Goal: Information Seeking & Learning: Learn about a topic

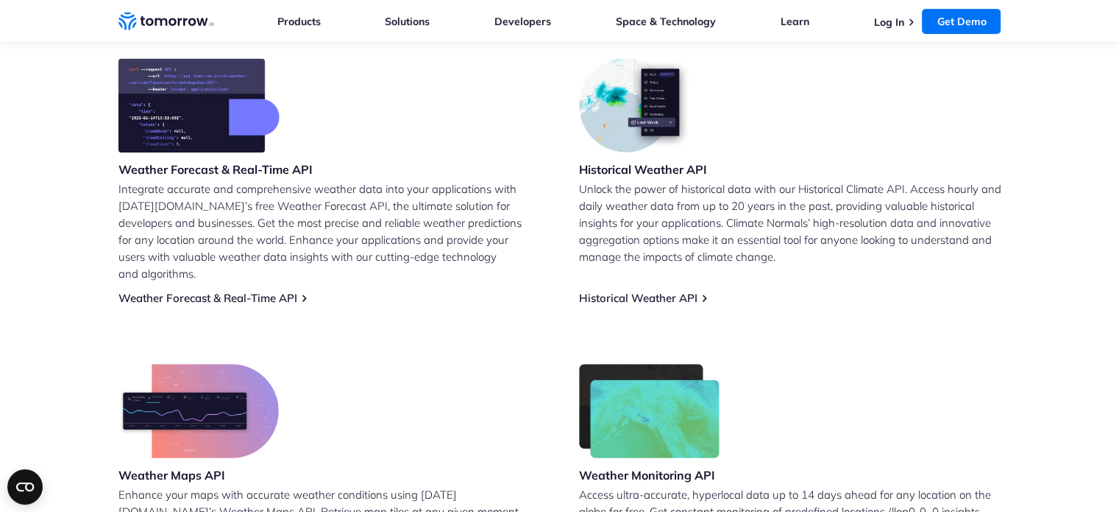
scroll to position [589, 0]
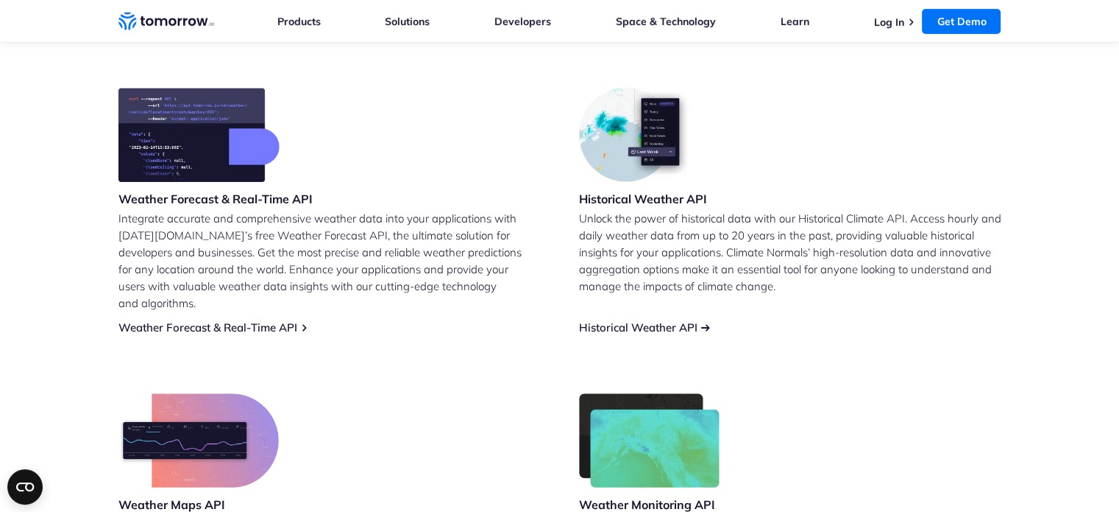
click at [655, 320] on link "Historical Weather API" at bounding box center [638, 327] width 119 height 14
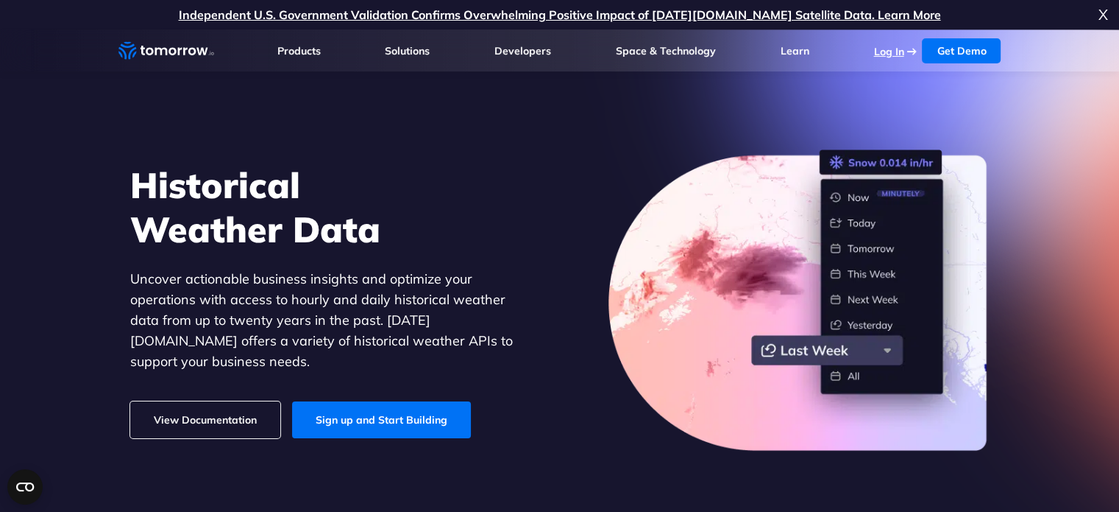
click at [888, 52] on link "Log In" at bounding box center [889, 51] width 30 height 13
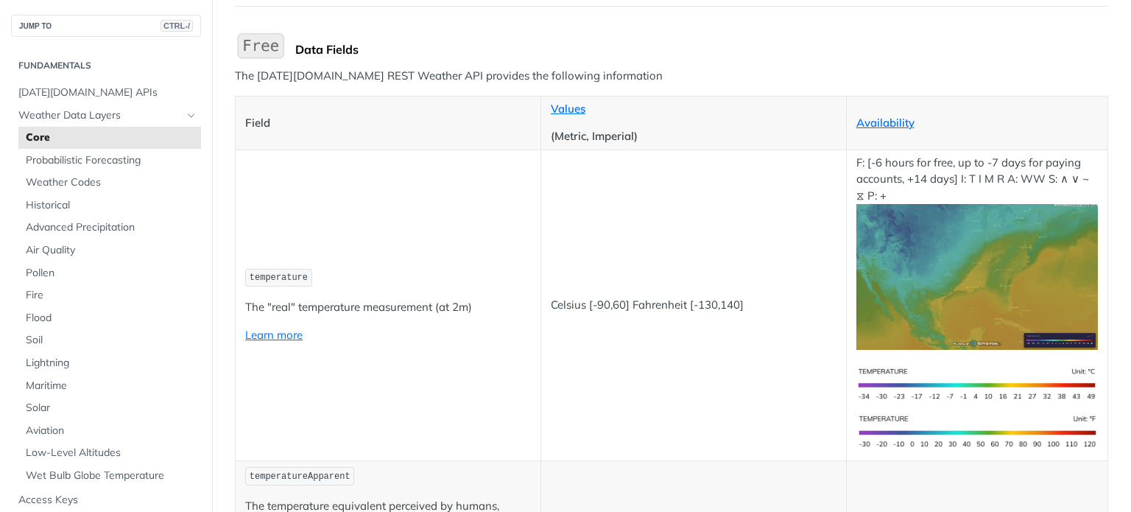
scroll to position [147, 0]
